Goal: Navigation & Orientation: Find specific page/section

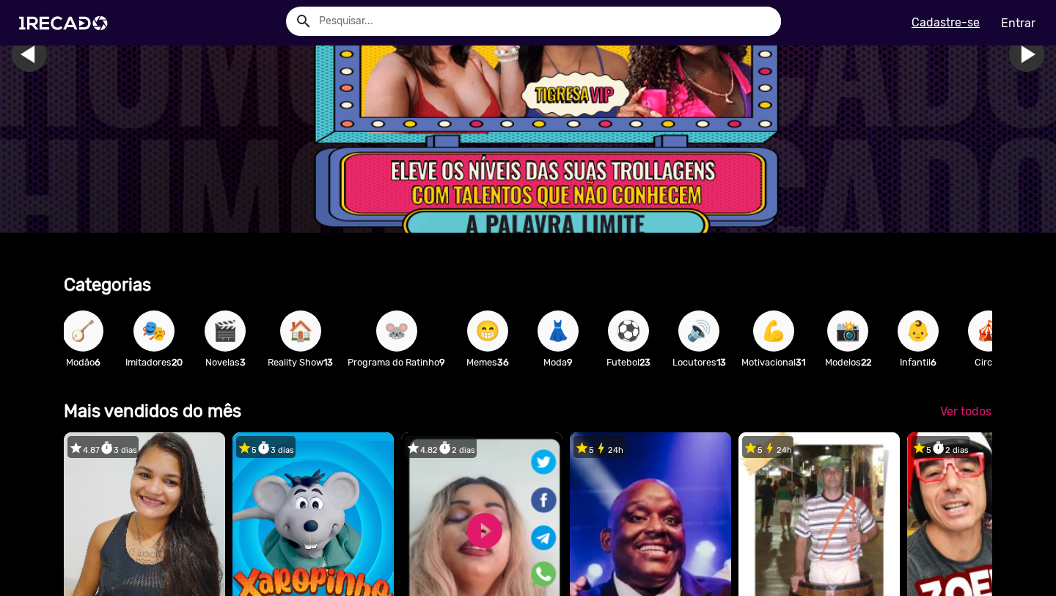
scroll to position [0, 817]
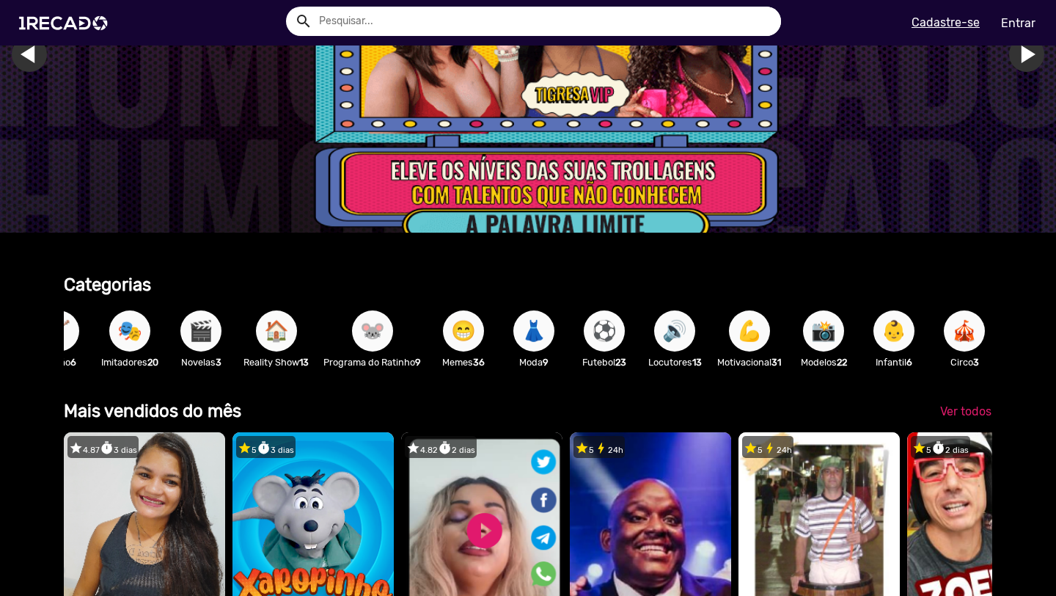
click at [617, 340] on span "⚽" at bounding box center [604, 330] width 25 height 41
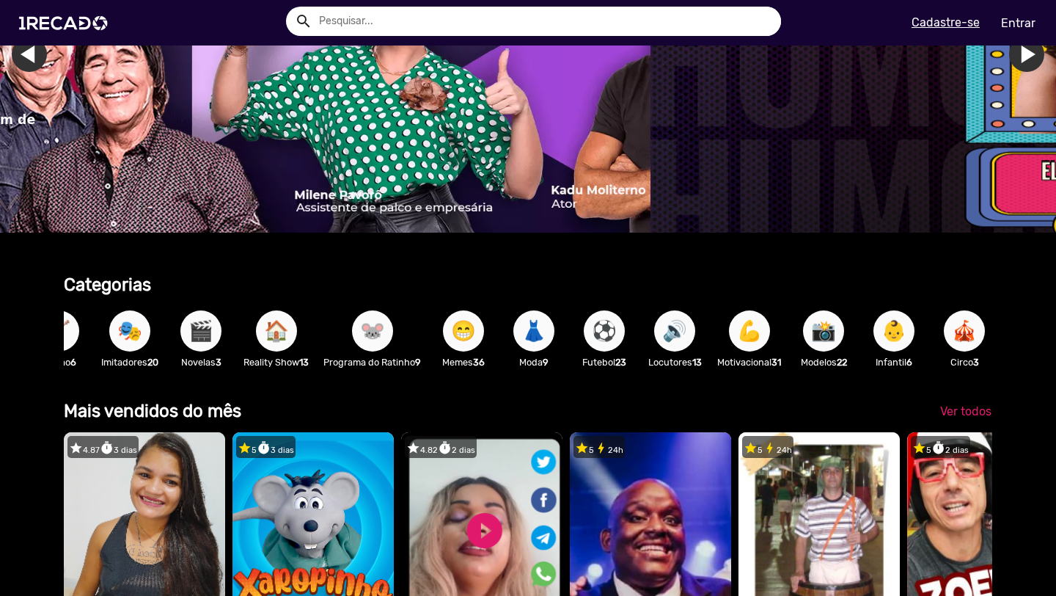
scroll to position [0, 1102]
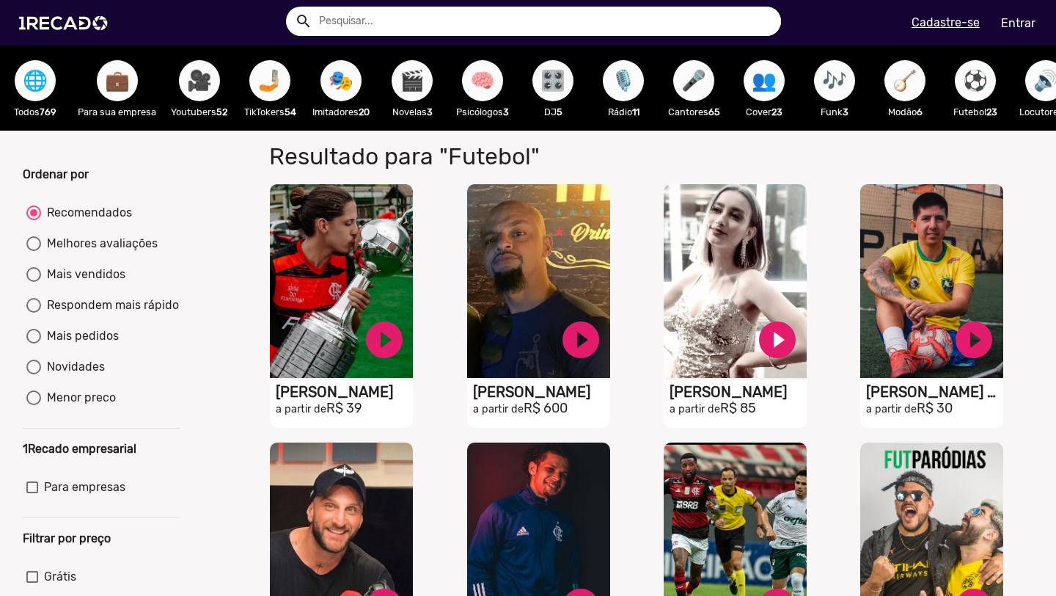
click at [117, 86] on span "💼" at bounding box center [117, 80] width 25 height 41
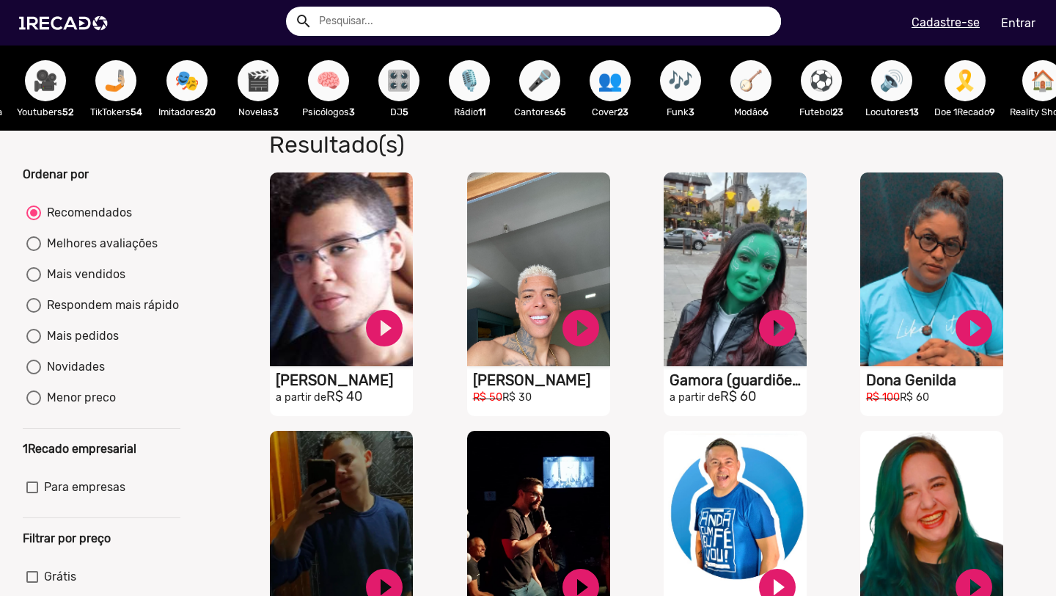
scroll to position [0, 156]
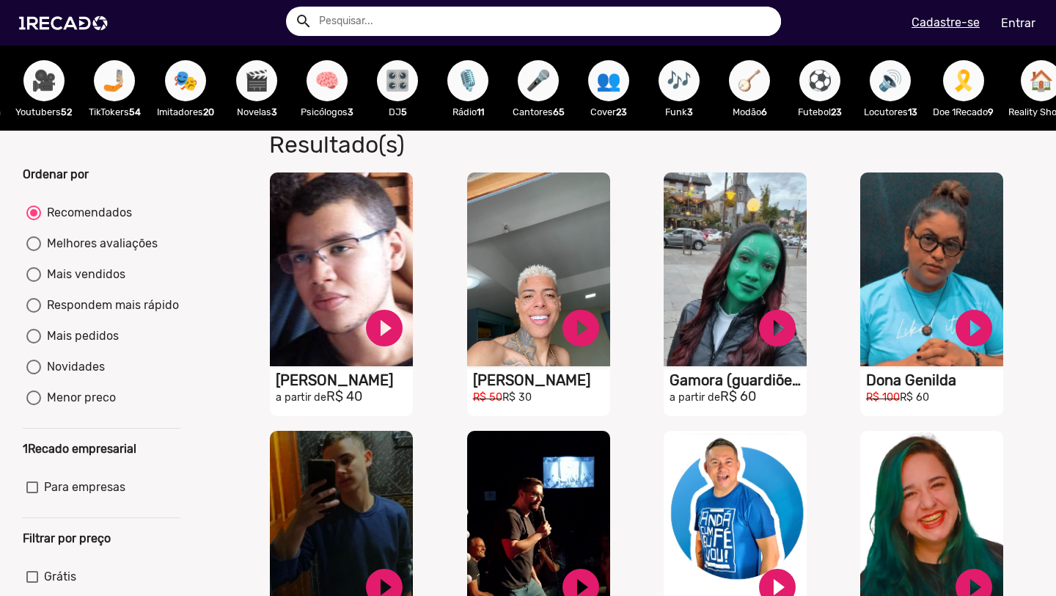
click at [258, 82] on span "🎬" at bounding box center [256, 80] width 25 height 41
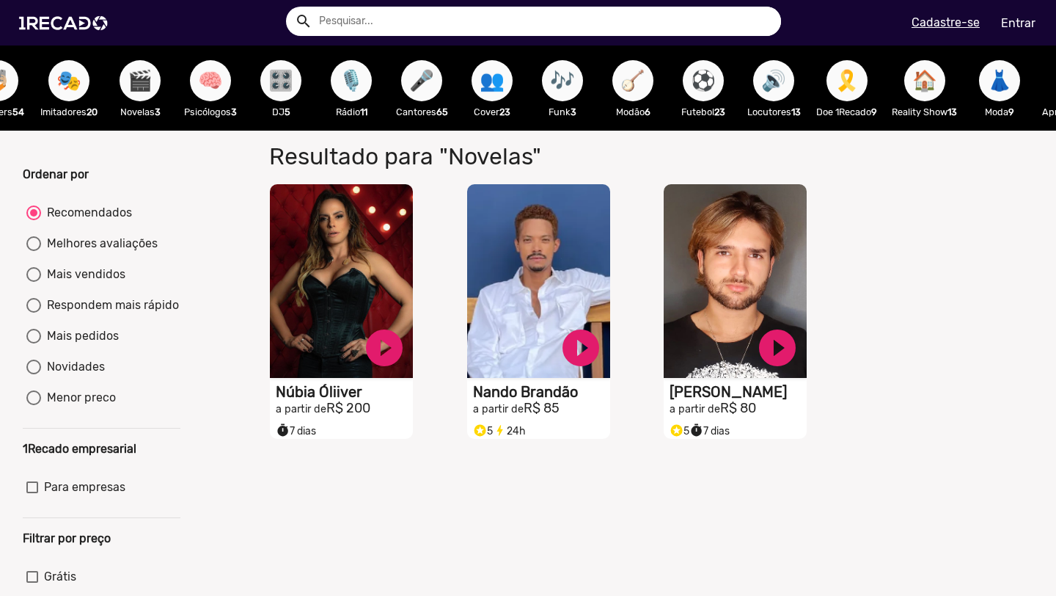
scroll to position [0, 274]
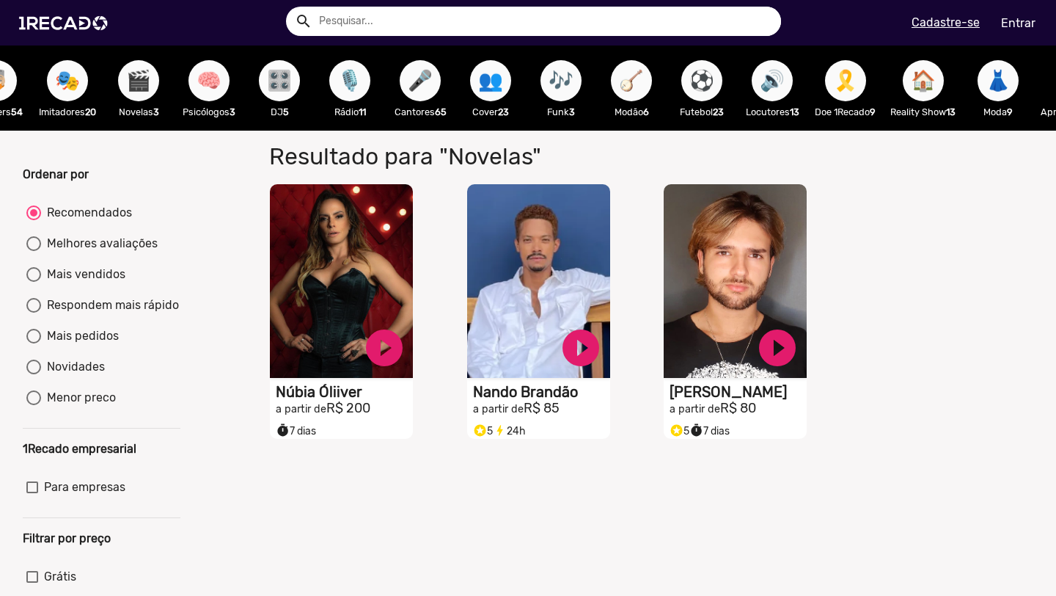
click at [288, 91] on span "🎛️" at bounding box center [279, 80] width 25 height 41
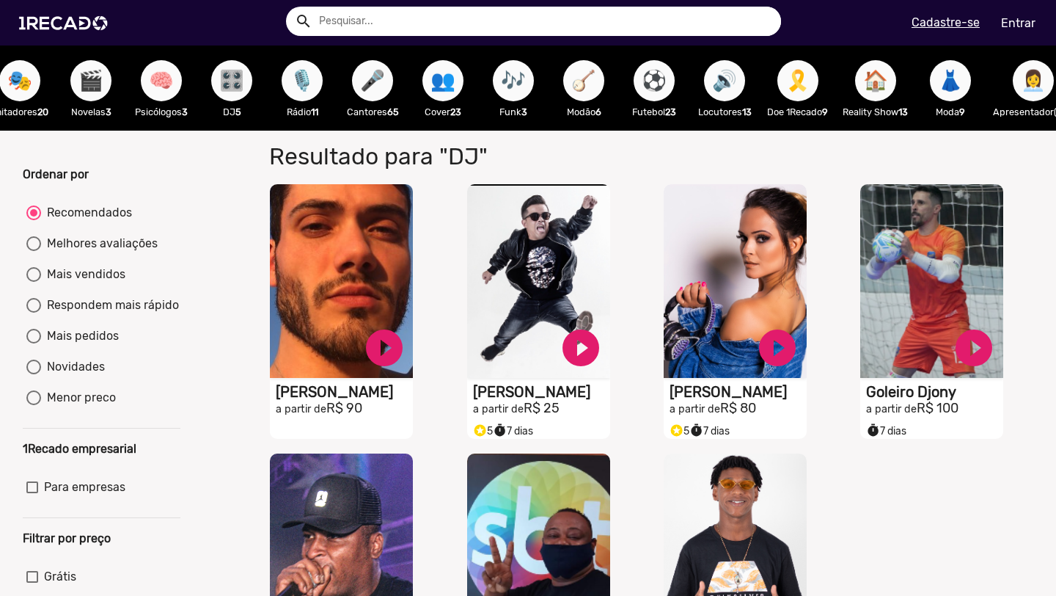
scroll to position [0, 348]
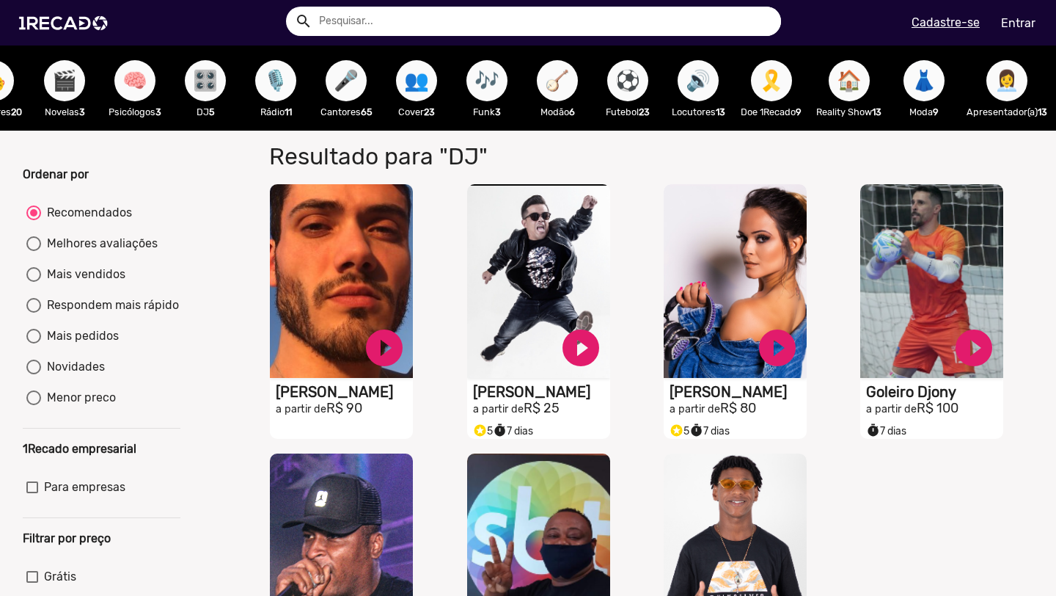
click at [361, 86] on button "🎤" at bounding box center [346, 80] width 41 height 41
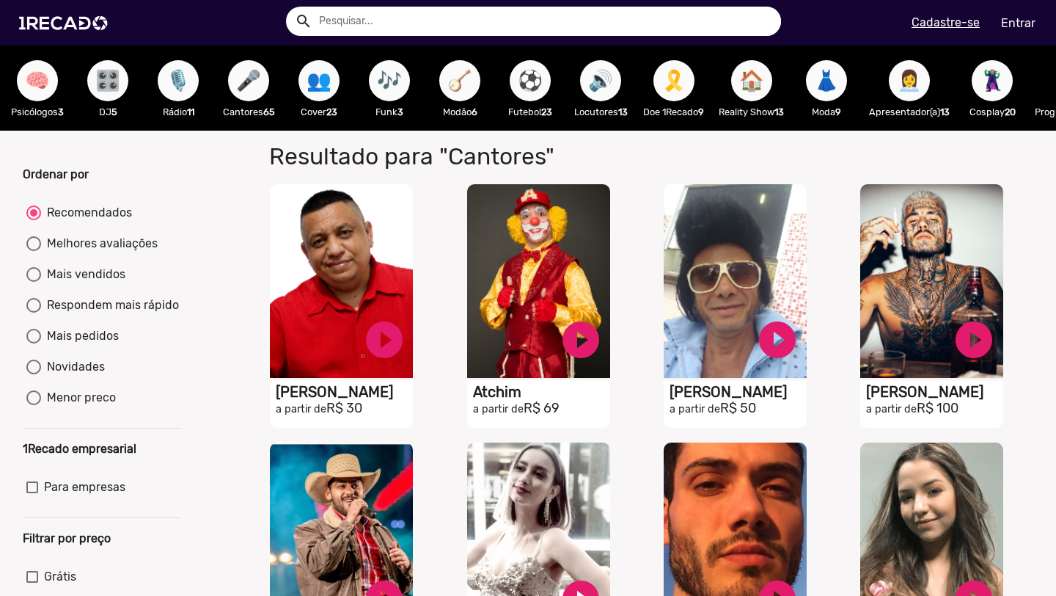
scroll to position [0, 466]
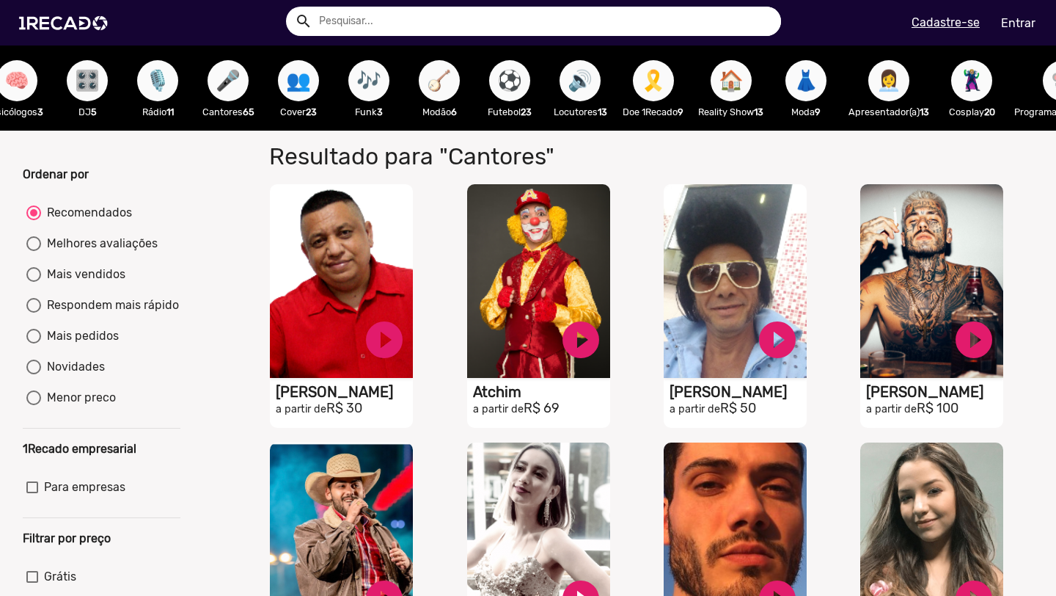
click at [451, 94] on span "🪕" at bounding box center [439, 80] width 25 height 41
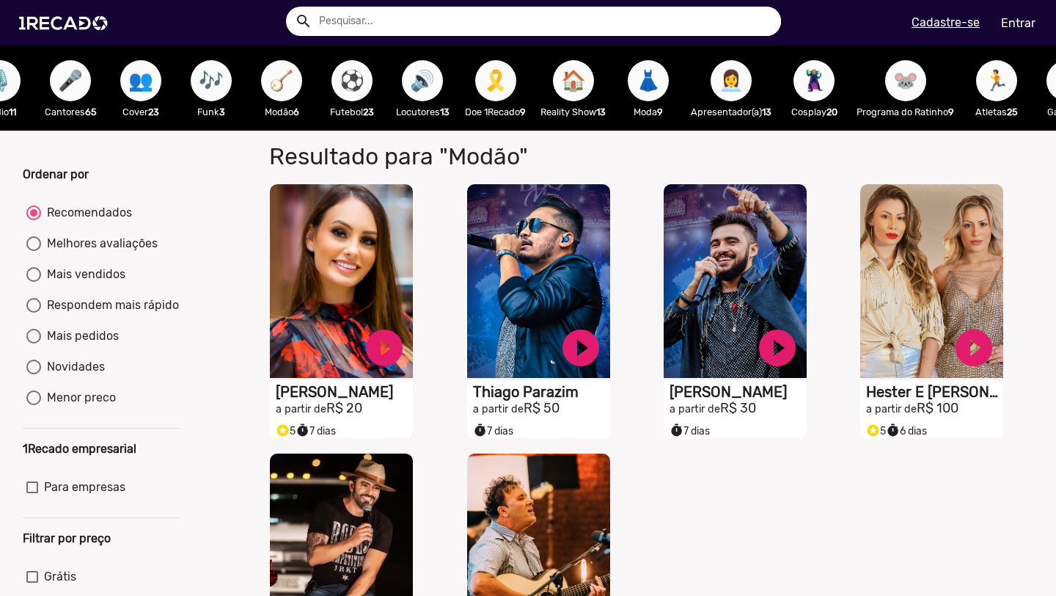
scroll to position [0, 649]
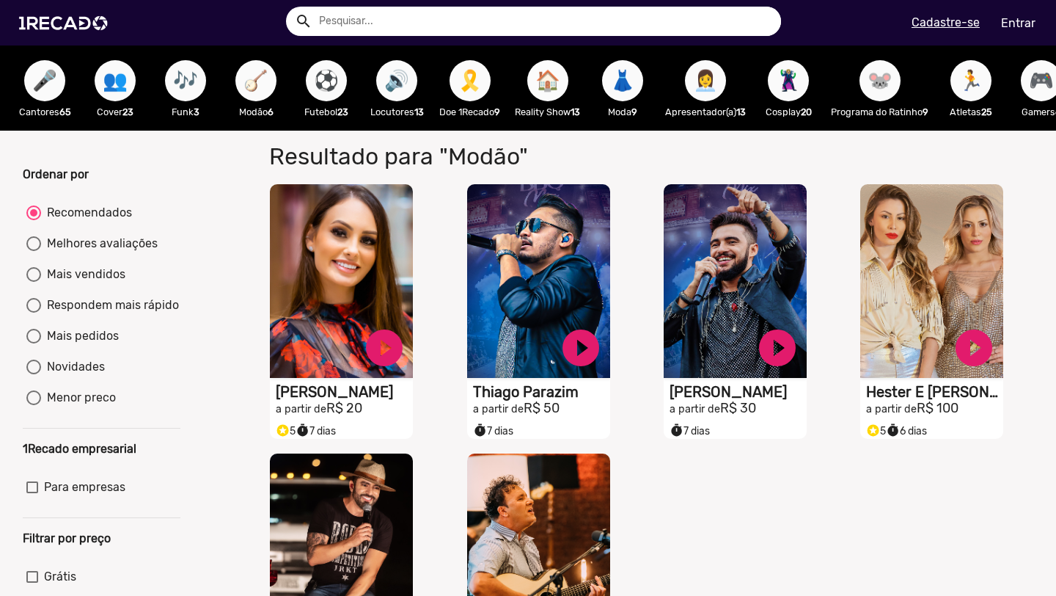
click at [557, 88] on span "🏠" at bounding box center [547, 80] width 25 height 41
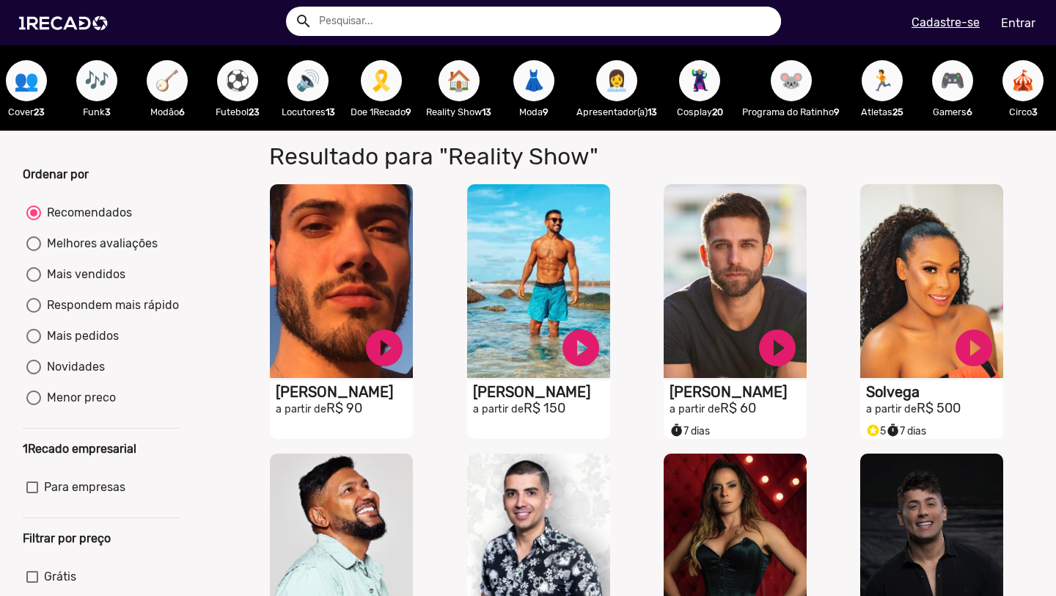
scroll to position [0, 783]
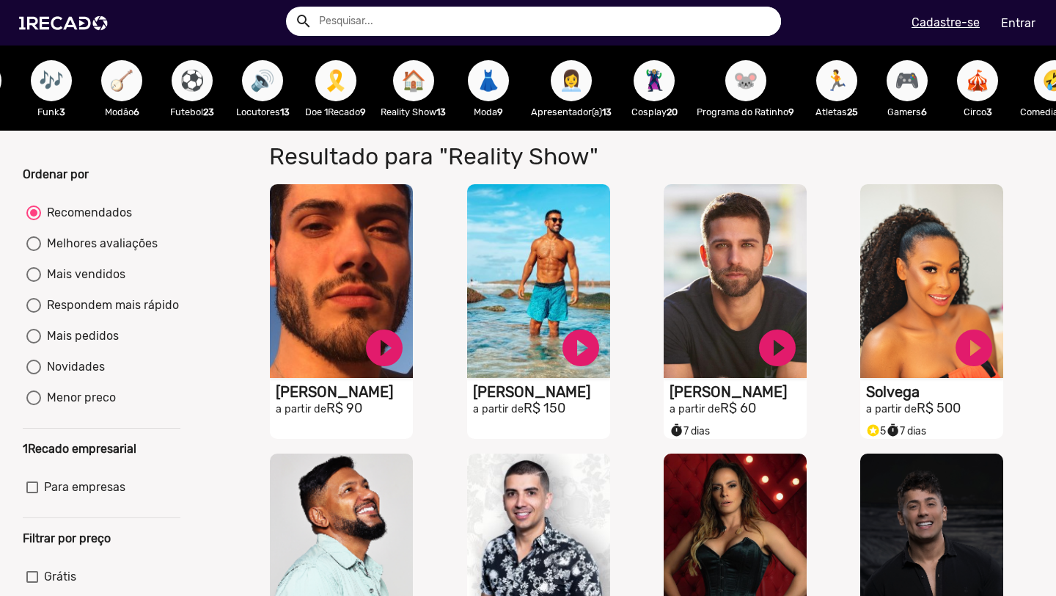
click at [579, 92] on span "👩‍💼" at bounding box center [571, 80] width 25 height 41
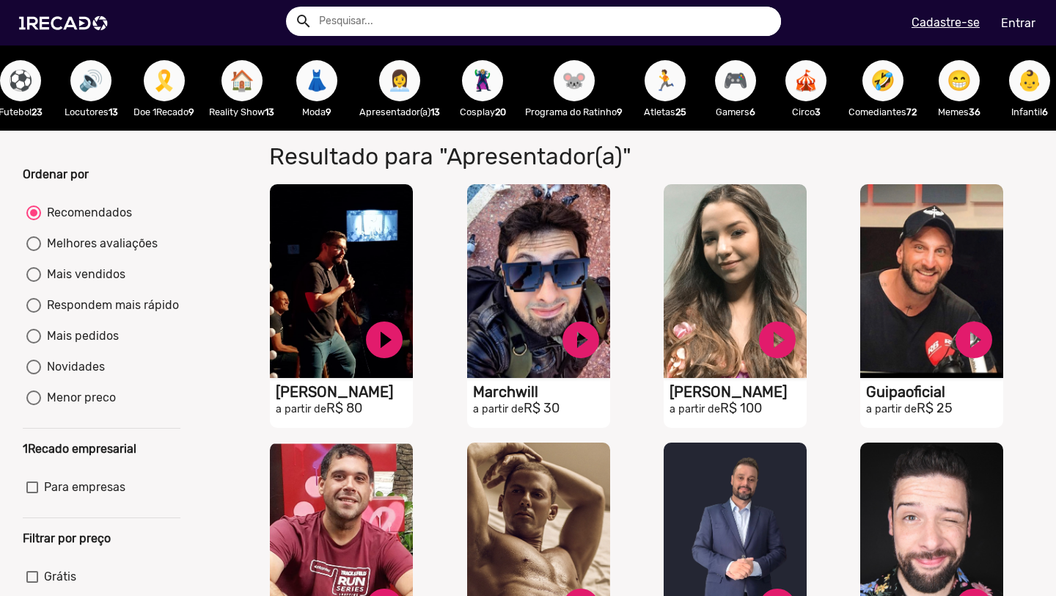
scroll to position [0, 995]
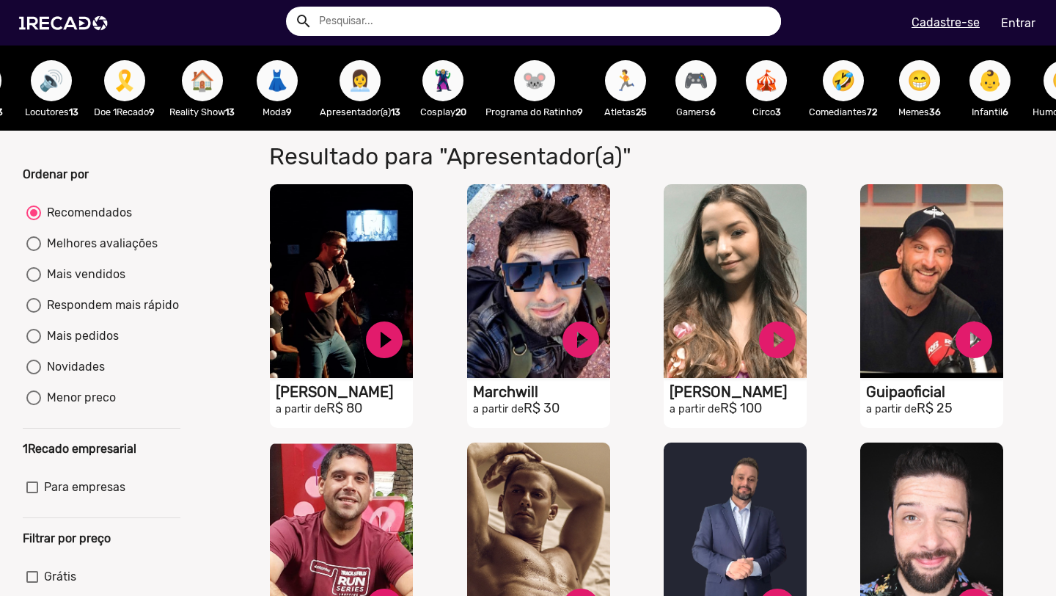
click at [638, 75] on span "🏃" at bounding box center [625, 80] width 25 height 41
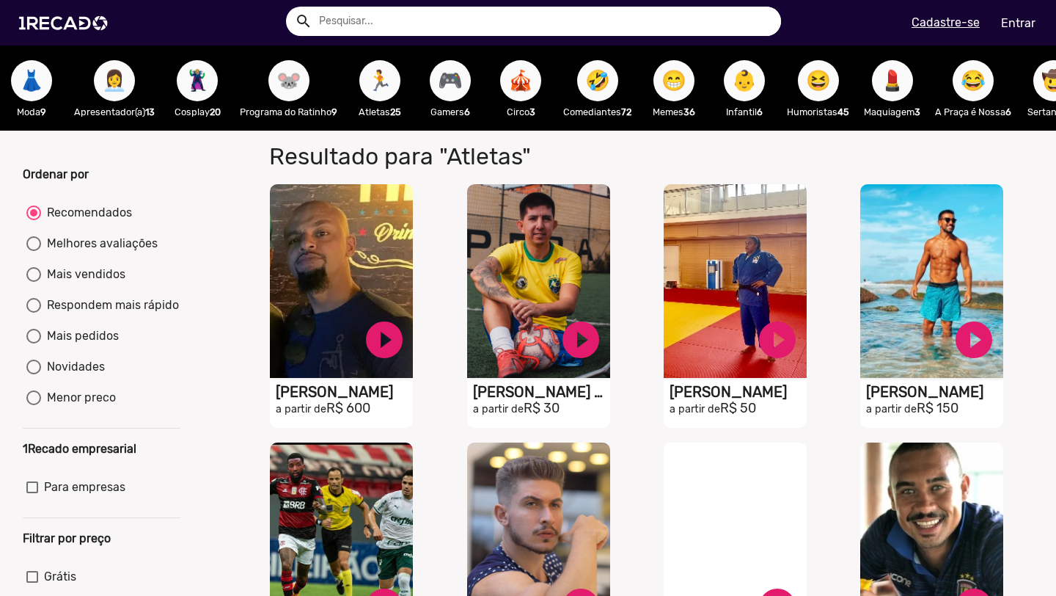
scroll to position [0, 1243]
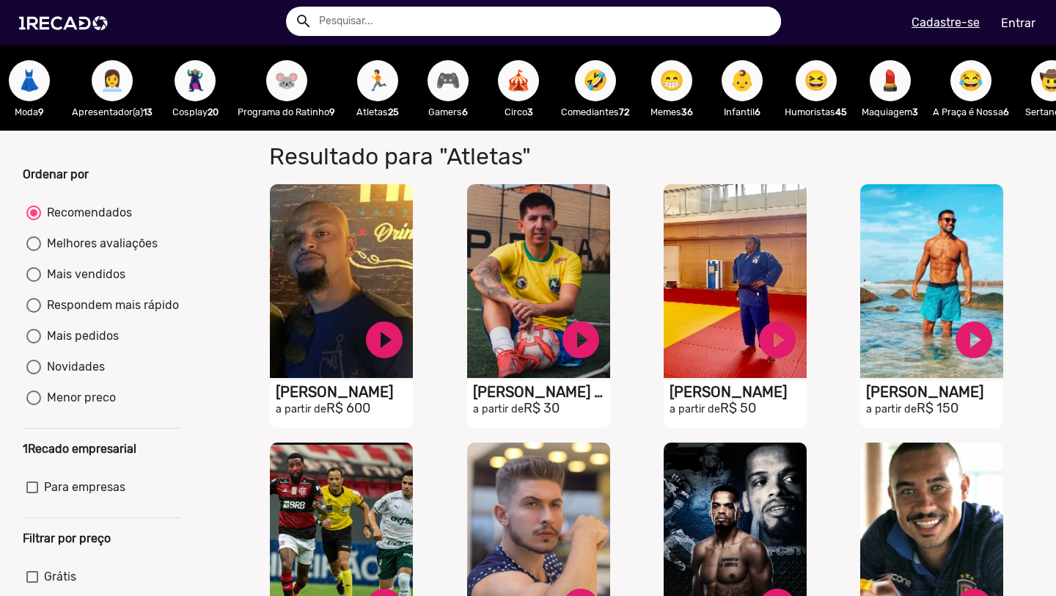
click at [608, 84] on span "🤣" at bounding box center [595, 80] width 25 height 41
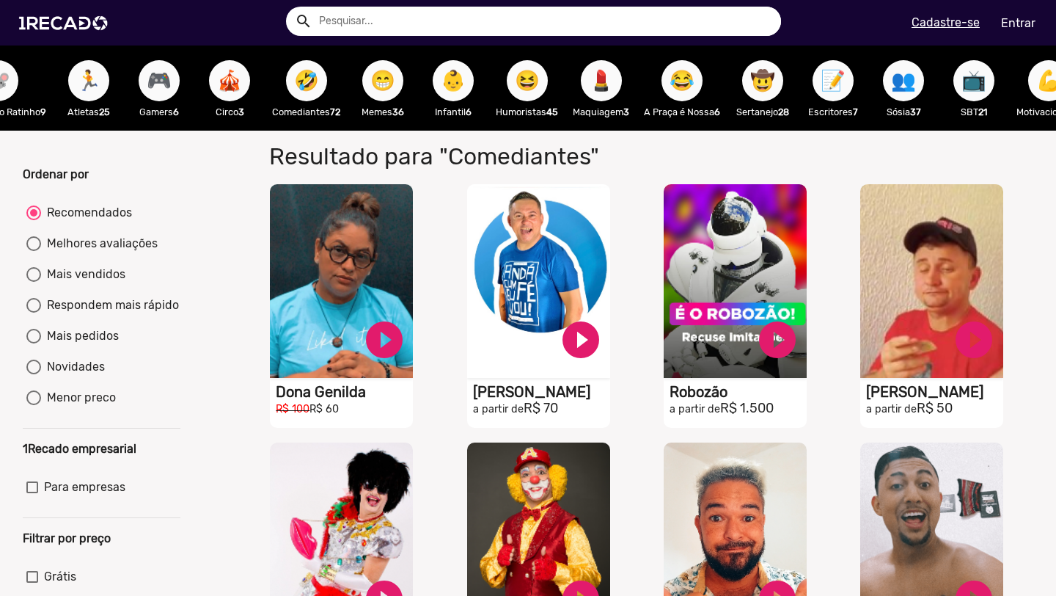
scroll to position [0, 1538]
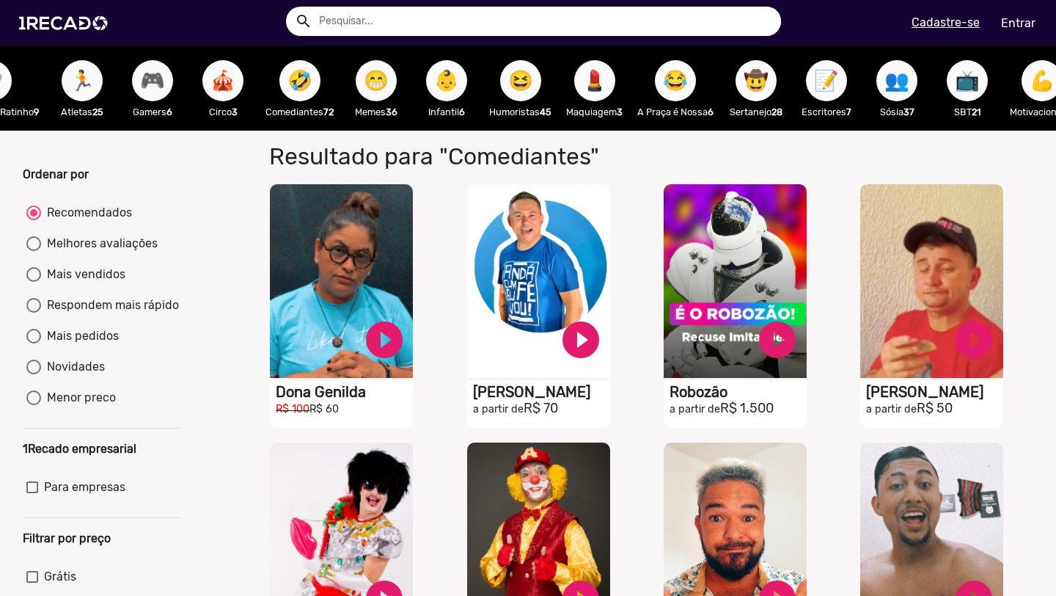
click at [541, 88] on button "😆" at bounding box center [520, 80] width 41 height 41
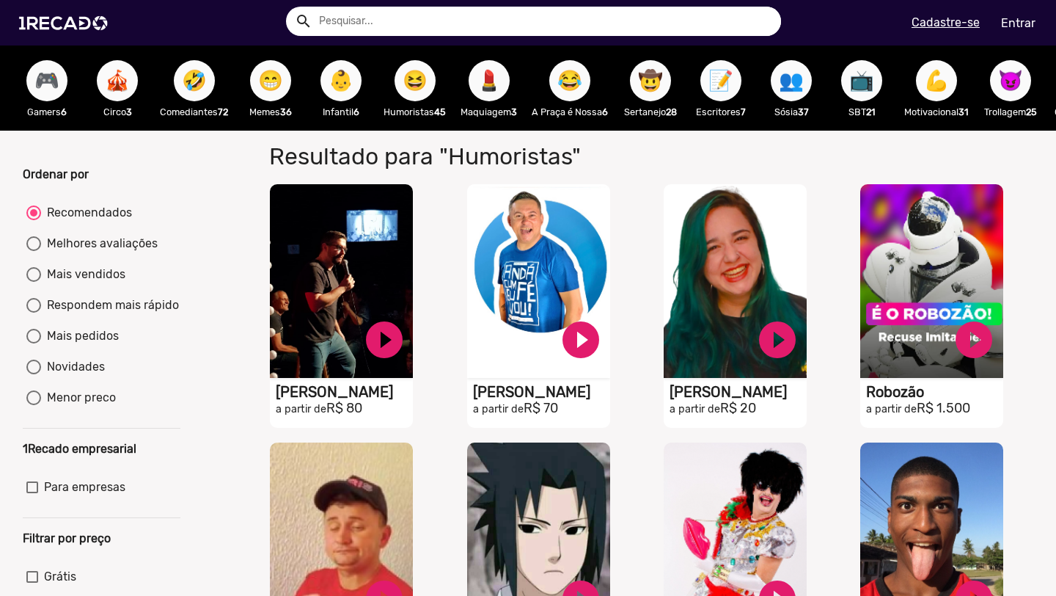
scroll to position [0, 1648]
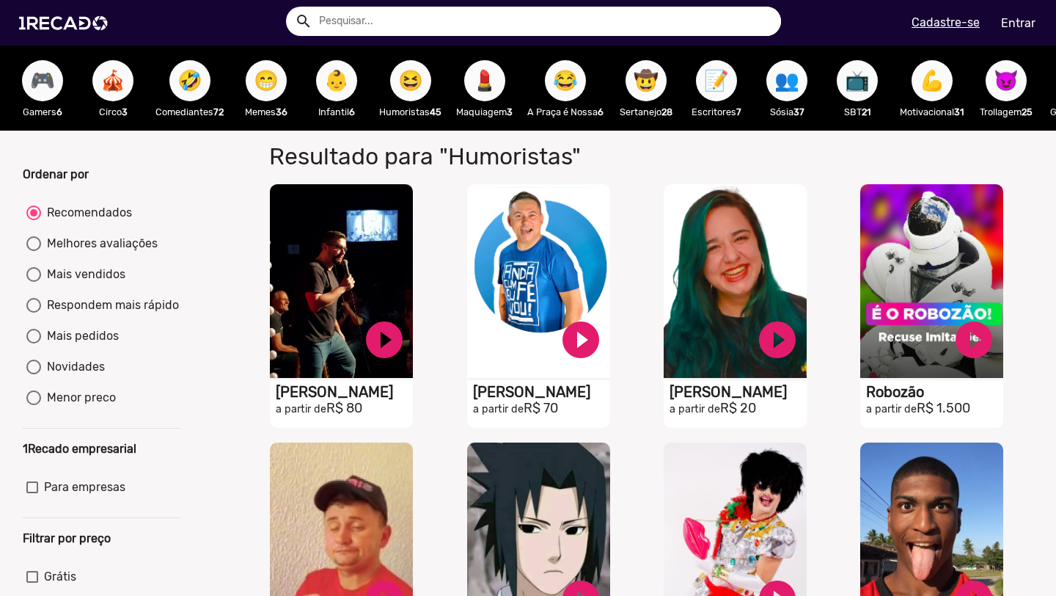
click at [578, 88] on span "😂" at bounding box center [565, 80] width 25 height 41
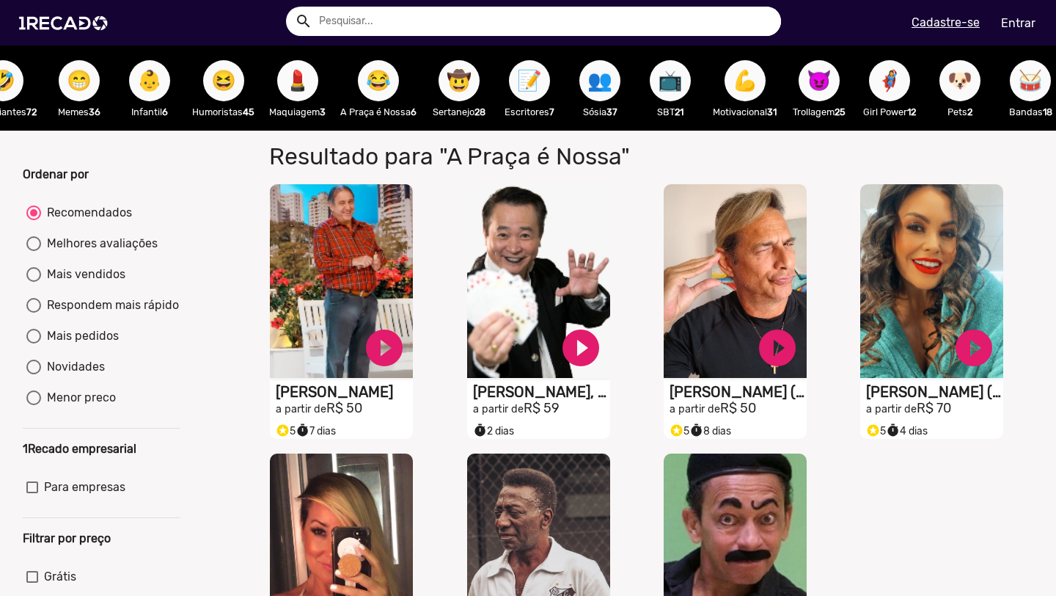
scroll to position [0, 1836]
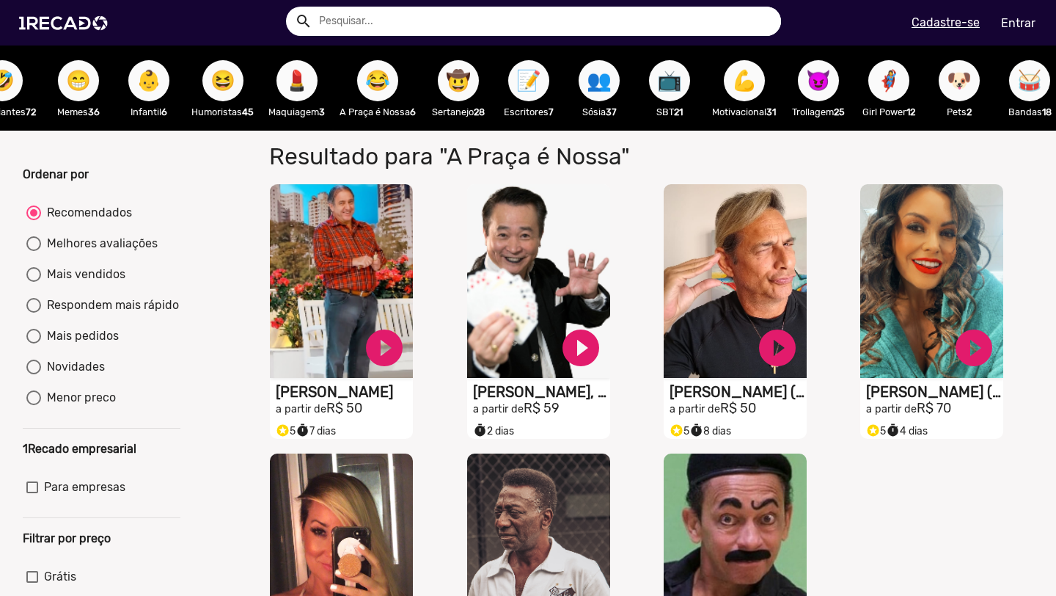
click at [682, 87] on span "📺" at bounding box center [669, 80] width 25 height 41
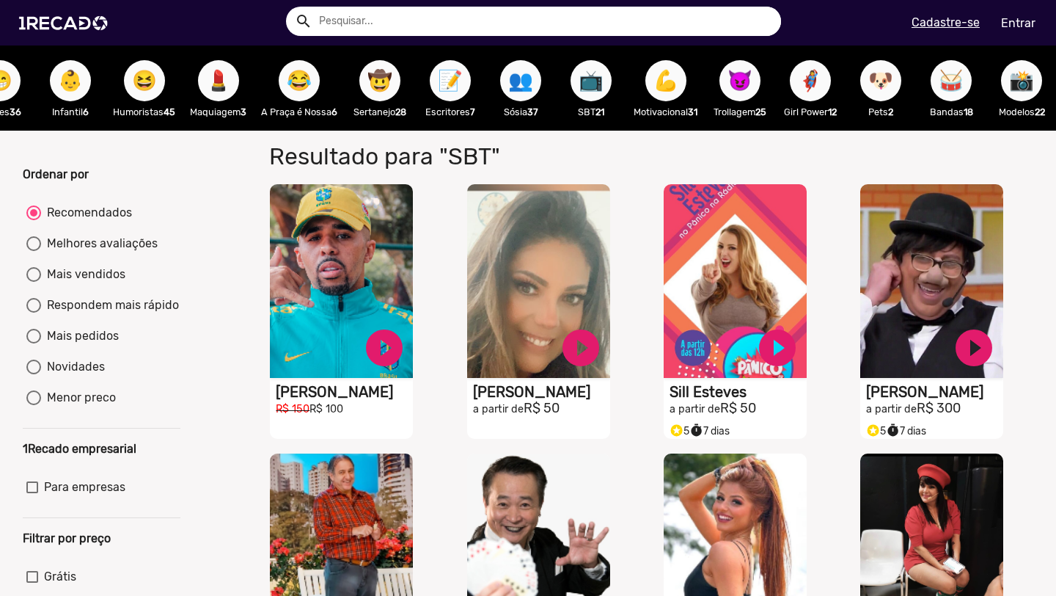
scroll to position [0, 1937]
click at [743, 86] on span "😈" at bounding box center [739, 80] width 25 height 41
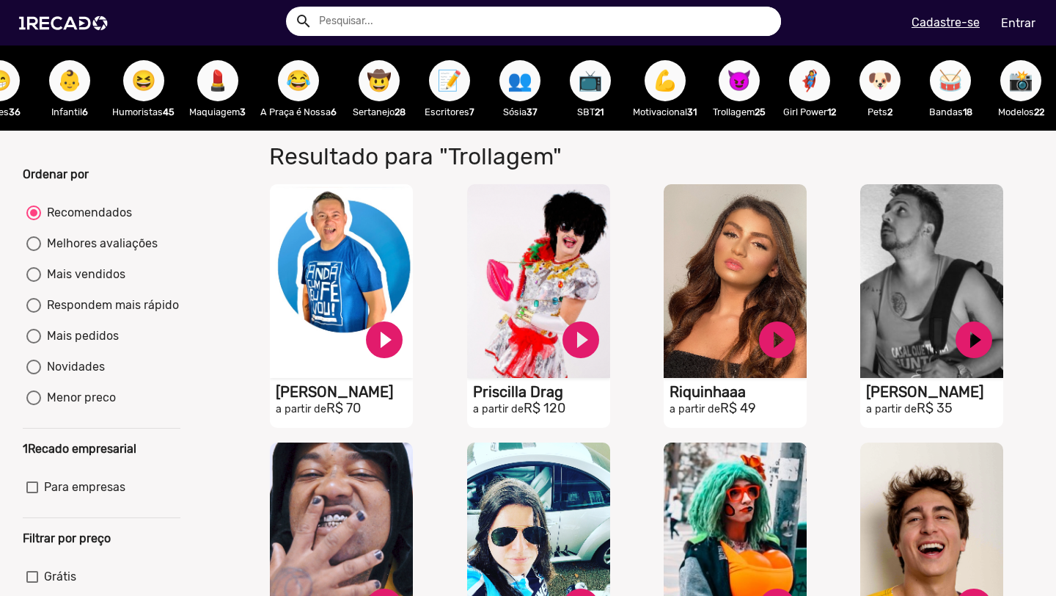
click at [954, 78] on span "🥁" at bounding box center [950, 80] width 25 height 41
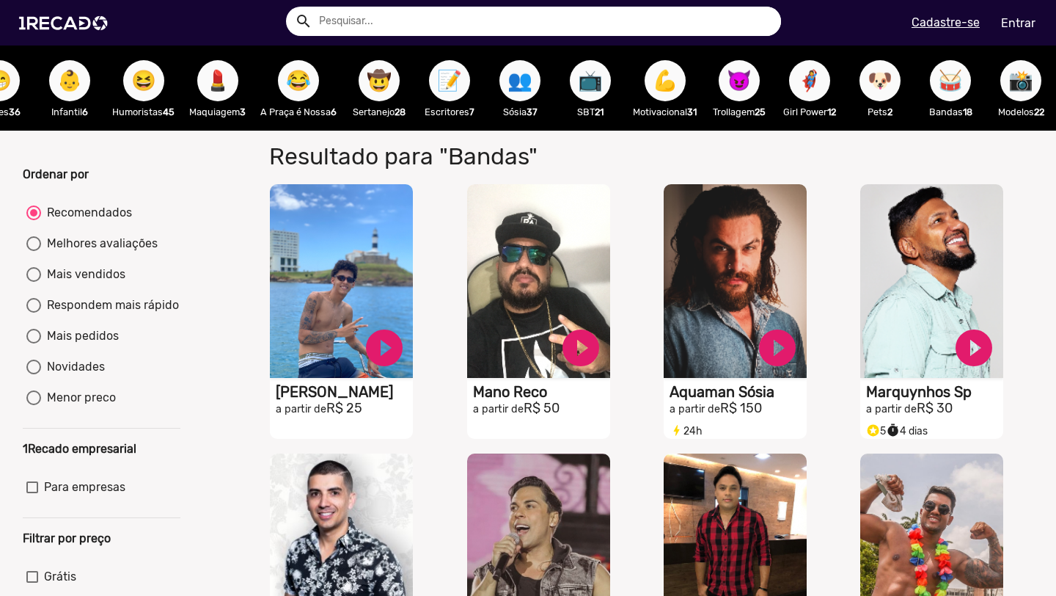
click at [1013, 87] on span "📸" at bounding box center [1021, 80] width 25 height 41
